Goal: Task Accomplishment & Management: Use online tool/utility

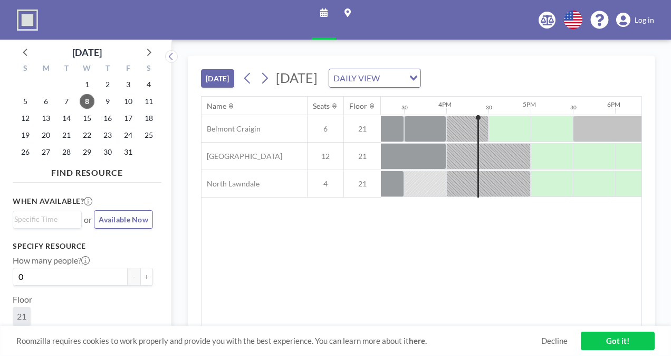
scroll to position [0, 1309]
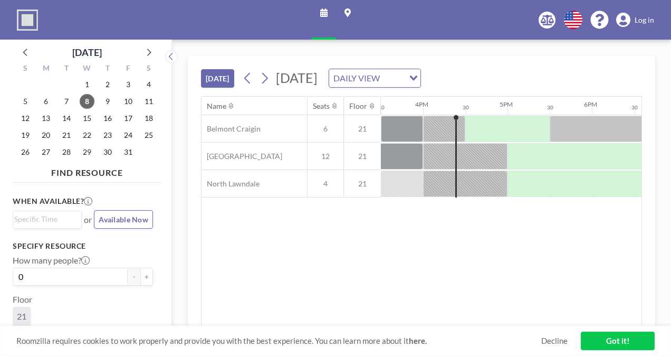
click at [634, 23] on link "Log in" at bounding box center [635, 20] width 38 height 15
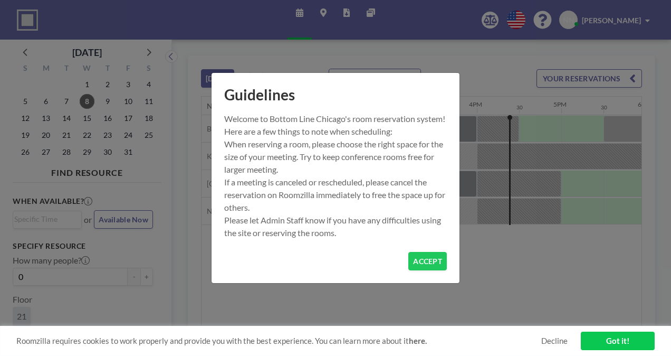
scroll to position [0, 1309]
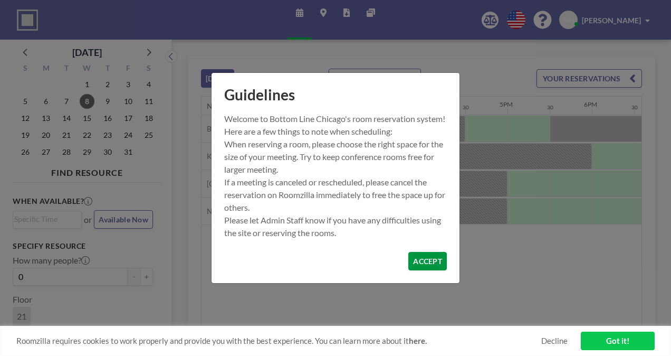
click at [420, 265] on button "ACCEPT" at bounding box center [428, 261] width 39 height 18
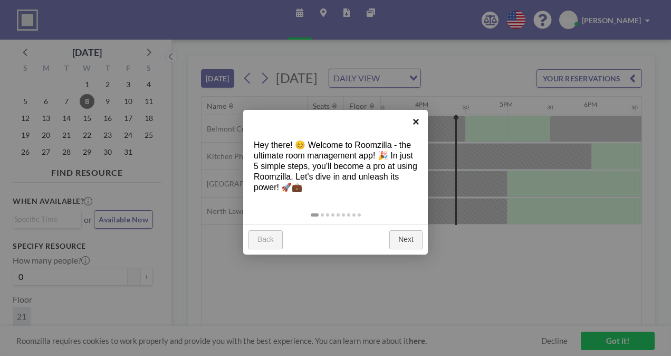
click at [417, 121] on link "×" at bounding box center [416, 122] width 24 height 24
